Goal: Information Seeking & Learning: Find specific fact

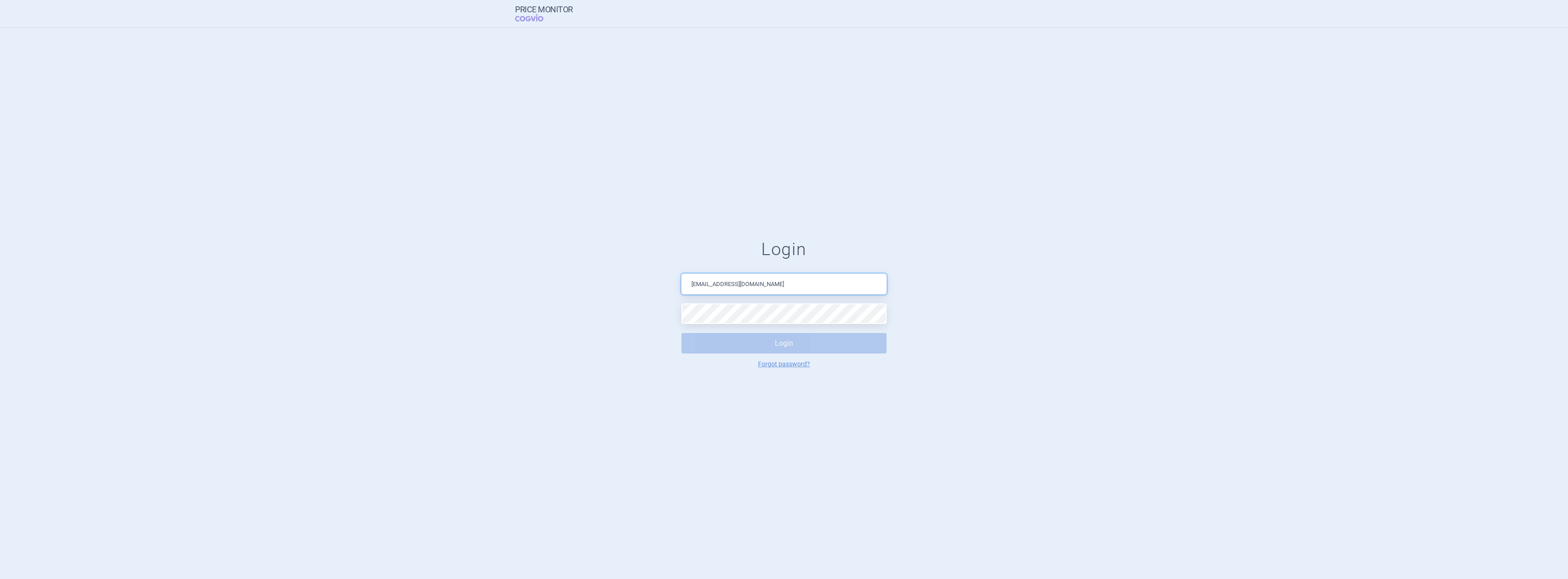
drag, startPoint x: 777, startPoint y: 279, endPoint x: 631, endPoint y: 269, distance: 146.3
click at [631, 269] on form "Login [EMAIL_ADDRESS][DOMAIN_NAME] Login Forgot password?" at bounding box center [783, 303] width 1531 height 128
type input "[PERSON_NAME][EMAIL_ADDRESS][DOMAIN_NAME]"
click at [682, 333] on button "Login" at bounding box center [784, 343] width 205 height 21
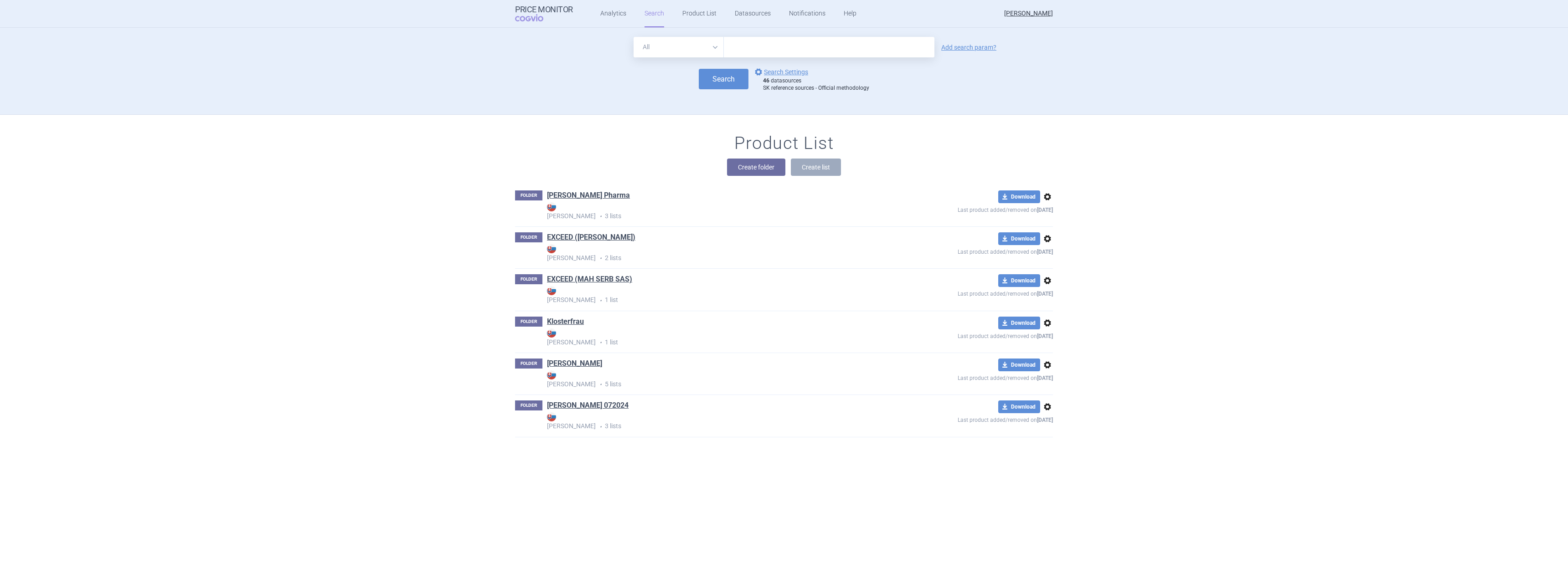
click at [810, 47] on input "text" at bounding box center [829, 47] width 211 height 21
type input "[MEDICAL_DATA]"
click at [704, 82] on button "Search" at bounding box center [723, 79] width 49 height 21
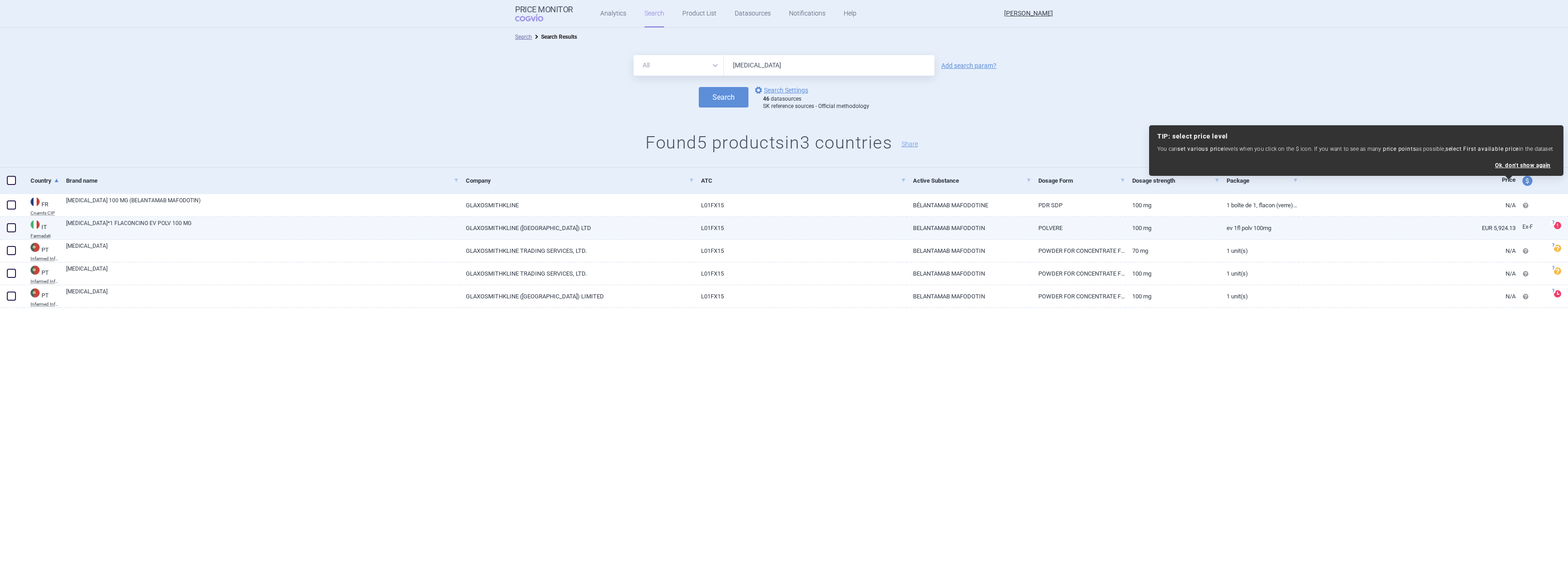
click at [1249, 234] on link "EV 1FL POLV 100MG" at bounding box center [1258, 228] width 78 height 22
select select "EUR"
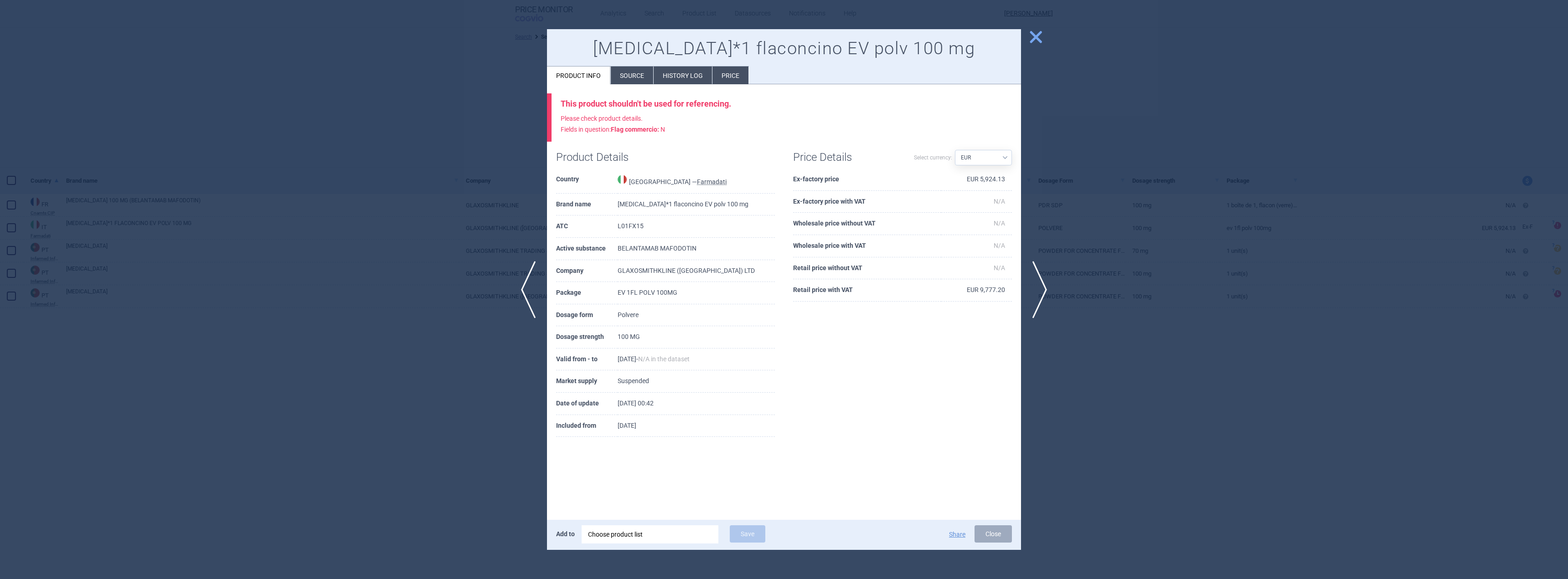
click at [1038, 38] on span "close" at bounding box center [1036, 37] width 16 height 16
